Goal: Navigation & Orientation: Find specific page/section

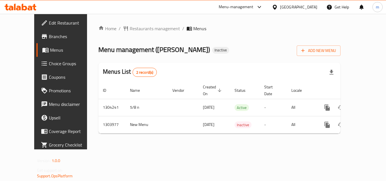
click at [281, 10] on div "[GEOGRAPHIC_DATA]" at bounding box center [298, 7] width 37 height 6
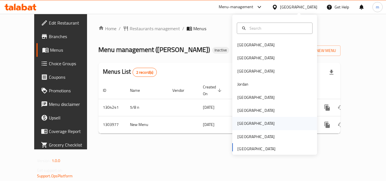
click at [238, 122] on div "[GEOGRAPHIC_DATA]" at bounding box center [256, 124] width 37 height 6
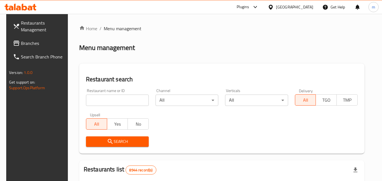
click at [21, 40] on span "Branches" at bounding box center [43, 43] width 45 height 7
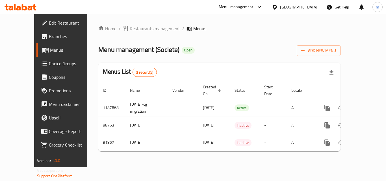
click at [312, 8] on div "[GEOGRAPHIC_DATA]" at bounding box center [298, 7] width 37 height 6
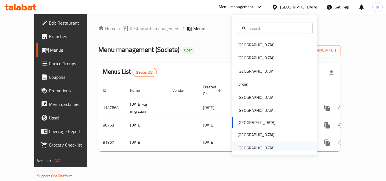
click at [256, 147] on div "[GEOGRAPHIC_DATA]" at bounding box center [256, 148] width 37 height 6
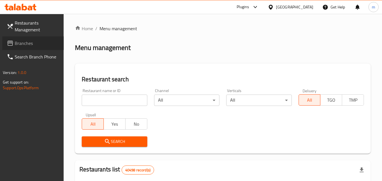
click at [24, 44] on span "Branches" at bounding box center [37, 43] width 45 height 7
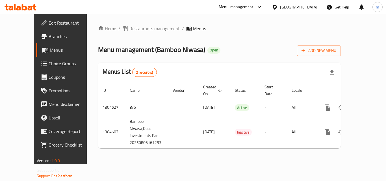
click at [291, 7] on div "[GEOGRAPHIC_DATA]" at bounding box center [298, 7] width 37 height 6
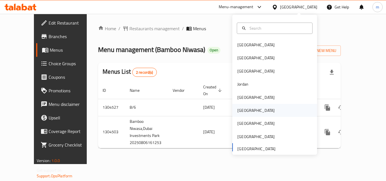
click at [244, 111] on div "[GEOGRAPHIC_DATA]" at bounding box center [256, 110] width 37 height 6
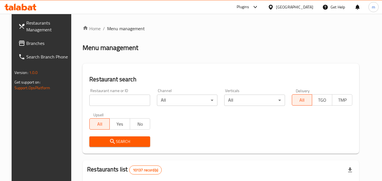
click at [26, 44] on span "Branches" at bounding box center [48, 43] width 45 height 7
